Goal: Task Accomplishment & Management: Use online tool/utility

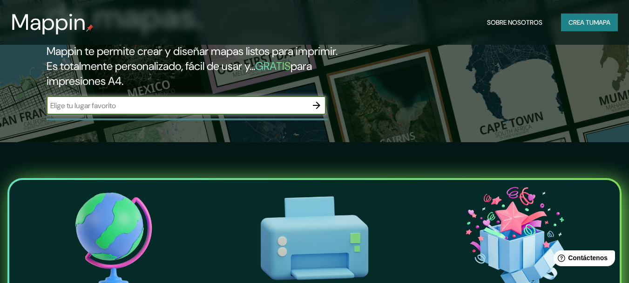
scroll to position [140, 0]
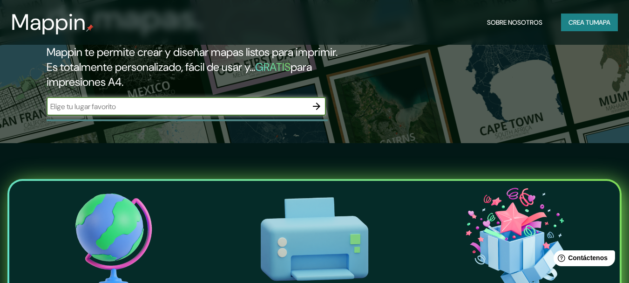
click at [153, 106] on input "text" at bounding box center [177, 106] width 261 height 11
type input "campana"
click at [319, 104] on icon "button" at bounding box center [316, 106] width 11 height 11
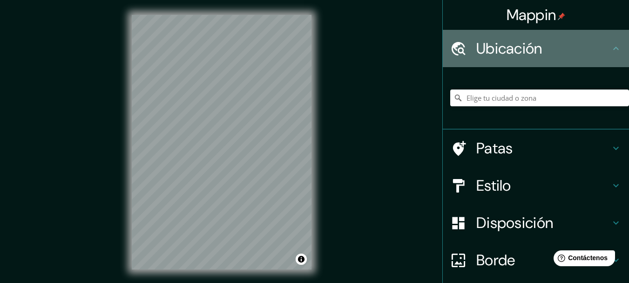
click at [510, 58] on font "Ubicación" at bounding box center [509, 49] width 66 height 20
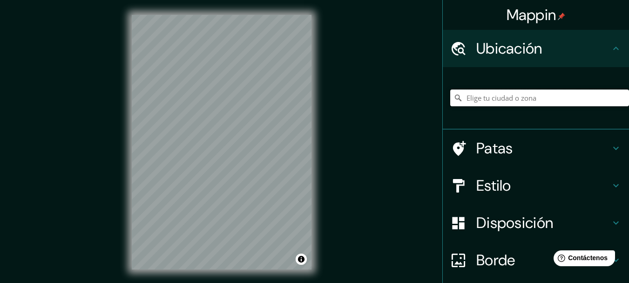
click at [514, 101] on input "Elige tu ciudad o zona" at bounding box center [539, 97] width 179 height 17
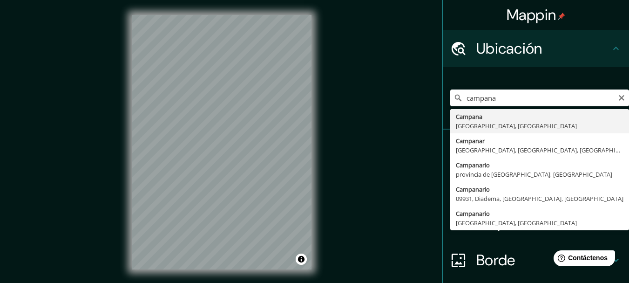
type input "[GEOGRAPHIC_DATA], [GEOGRAPHIC_DATA], [GEOGRAPHIC_DATA]"
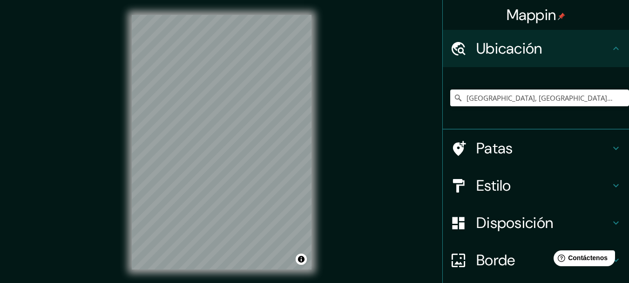
click at [476, 150] on font "Patas" at bounding box center [494, 148] width 37 height 20
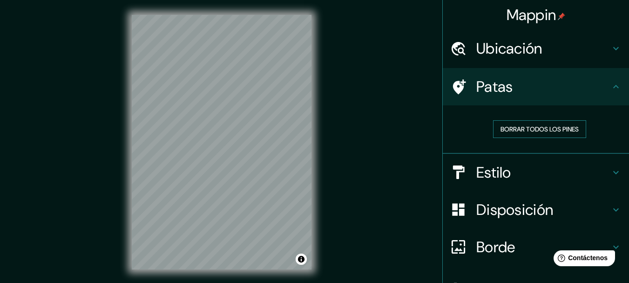
click at [543, 131] on font "Borrar todos los pines" at bounding box center [540, 129] width 78 height 8
click at [558, 166] on h4 "Estilo" at bounding box center [543, 172] width 134 height 19
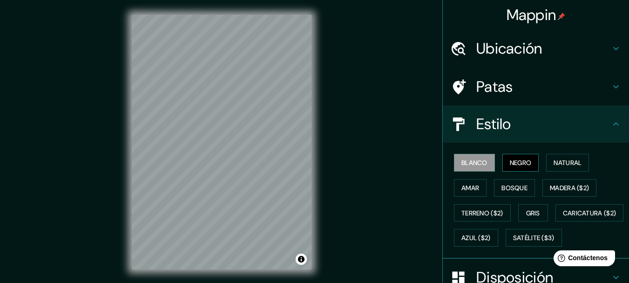
click at [515, 167] on font "Negro" at bounding box center [521, 162] width 22 height 12
click at [554, 164] on font "Natural" at bounding box center [568, 162] width 28 height 8
click at [486, 164] on button "Blanco" at bounding box center [474, 163] width 41 height 18
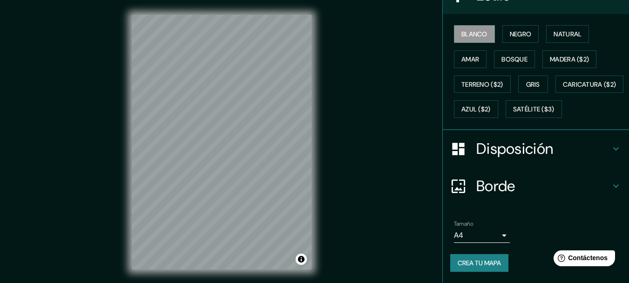
scroll to position [153, 0]
